Goal: Find specific page/section: Find specific page/section

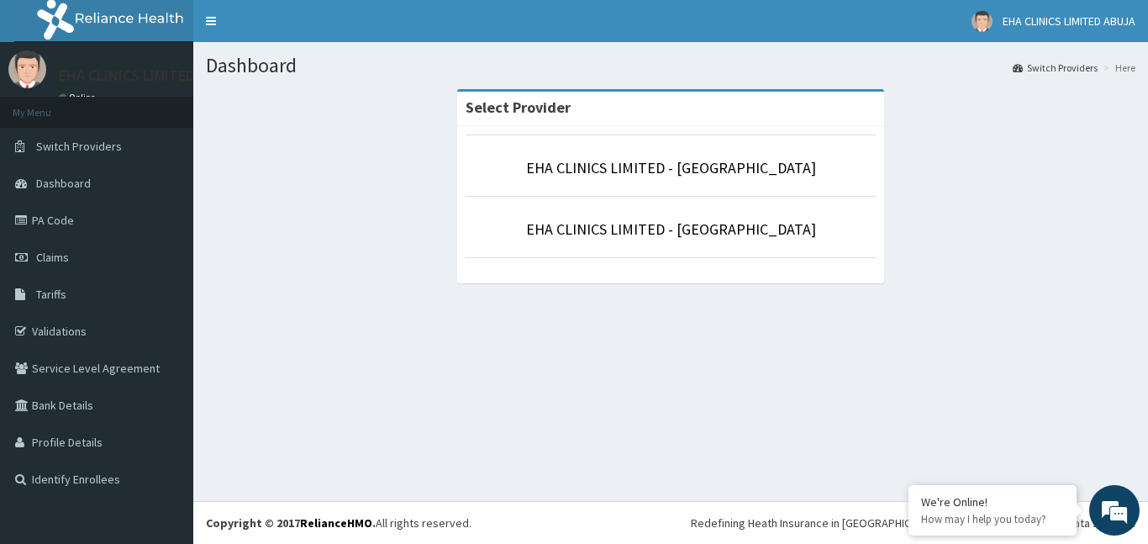
click at [723, 216] on li "EHA CLINICS LIMITED - [GEOGRAPHIC_DATA]" at bounding box center [671, 227] width 410 height 62
click at [701, 229] on link "EHA CLINICS LIMITED - [GEOGRAPHIC_DATA]" at bounding box center [671, 228] width 290 height 19
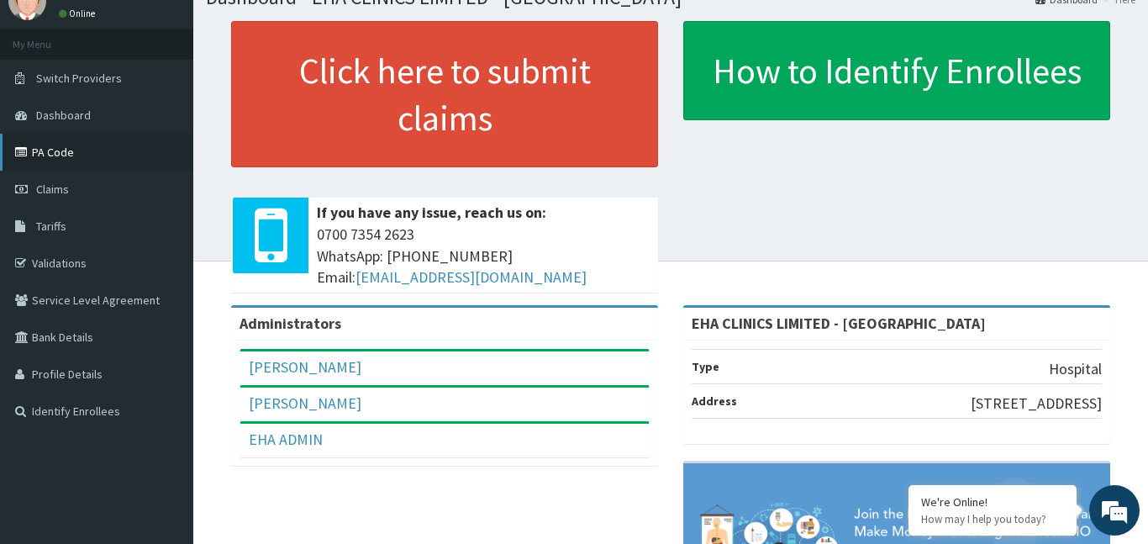
scroll to position [69, 0]
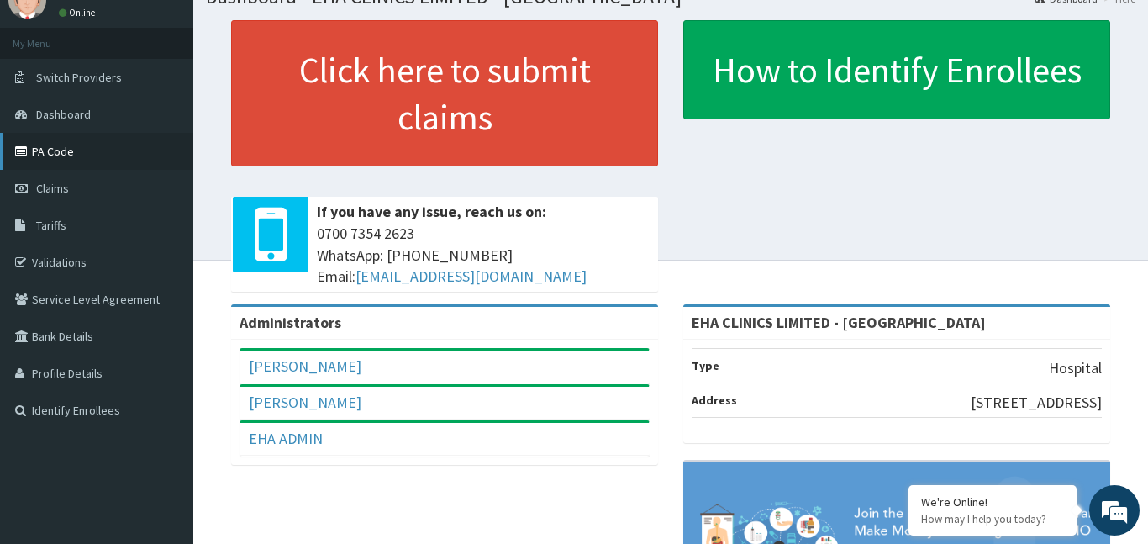
click at [96, 162] on link "PA Code" at bounding box center [96, 151] width 193 height 37
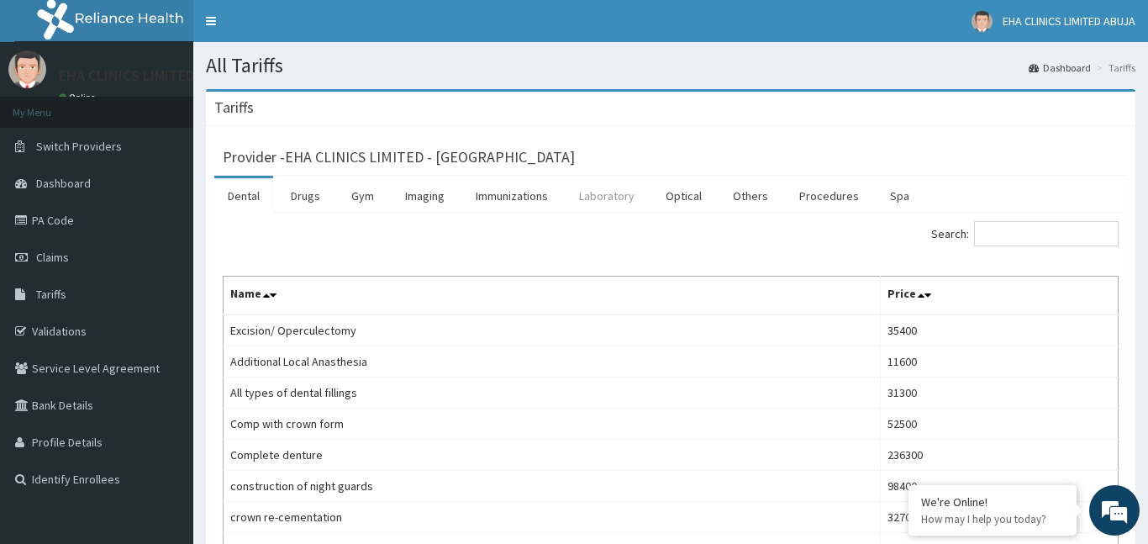
click at [607, 192] on link "Laboratory" at bounding box center [607, 195] width 82 height 35
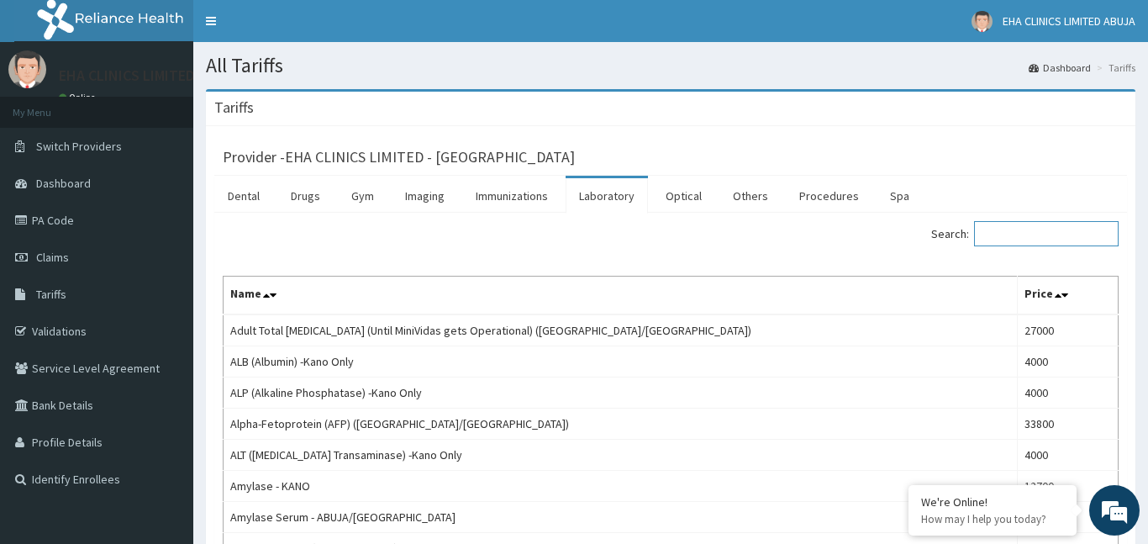
click at [1018, 234] on input "Search:" at bounding box center [1046, 233] width 145 height 25
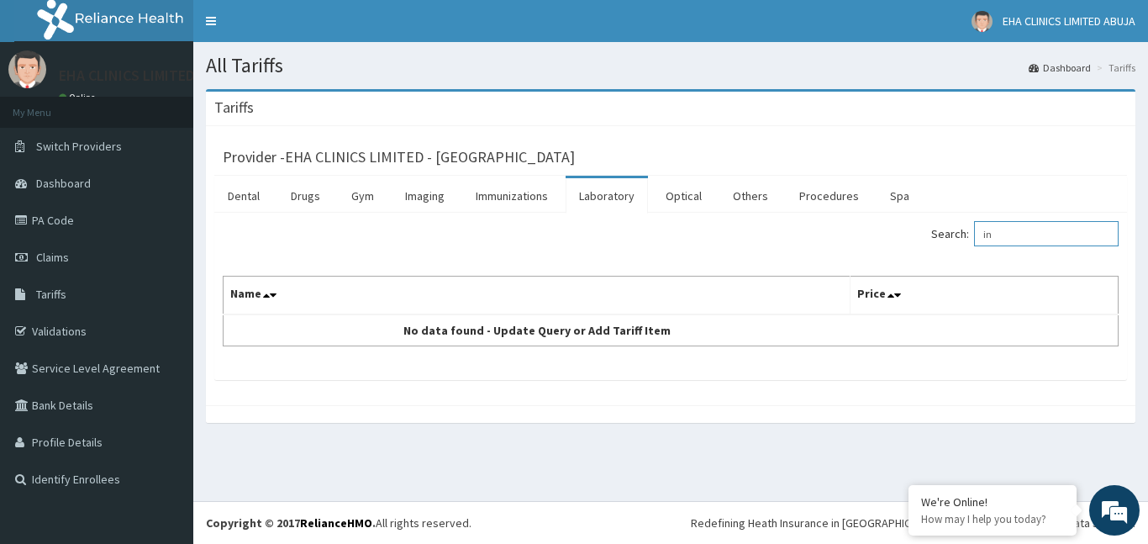
type input "i"
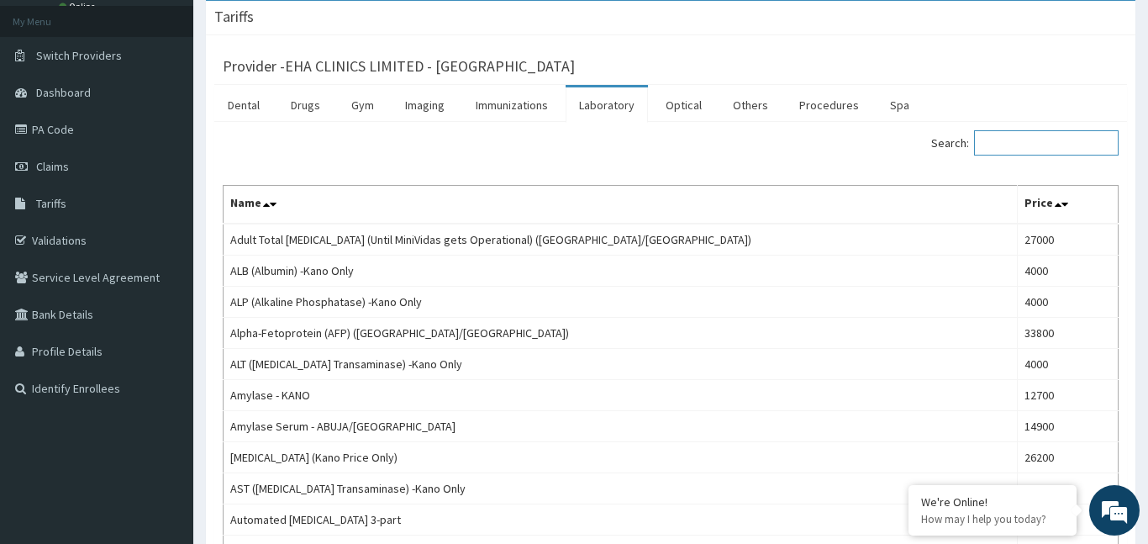
scroll to position [92, 0]
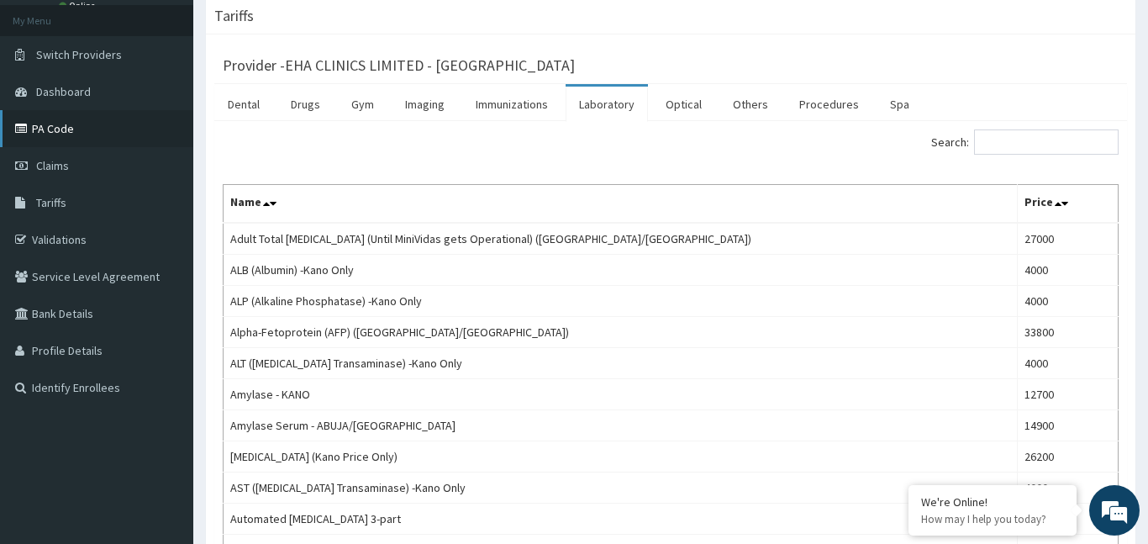
click at [61, 134] on link "PA Code" at bounding box center [96, 128] width 193 height 37
click at [95, 131] on link "PA Code" at bounding box center [96, 128] width 193 height 37
